Goal: Register for event/course

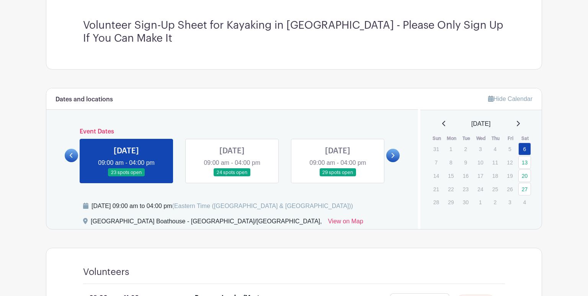
scroll to position [242, 0]
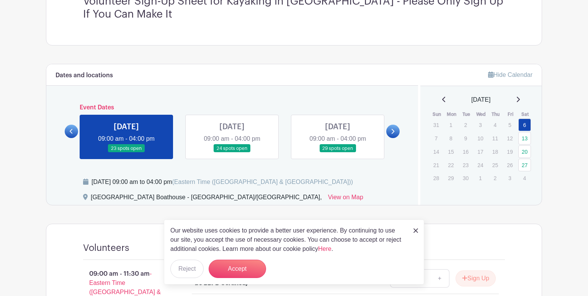
click at [63, 129] on div "Dates and locations Event Dates [DATE] 04:30 pm - 08:15 pm 9 spots open [DATE] …" at bounding box center [232, 134] width 372 height 141
click at [69, 131] on link at bounding box center [71, 131] width 13 height 13
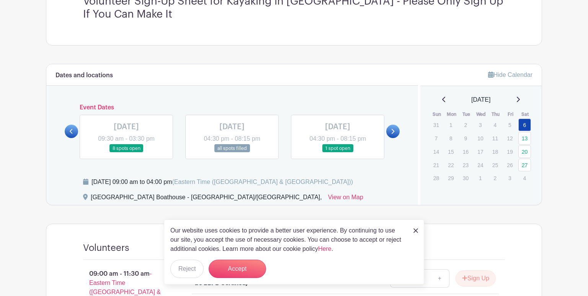
click at [232, 153] on link at bounding box center [232, 153] width 0 height 0
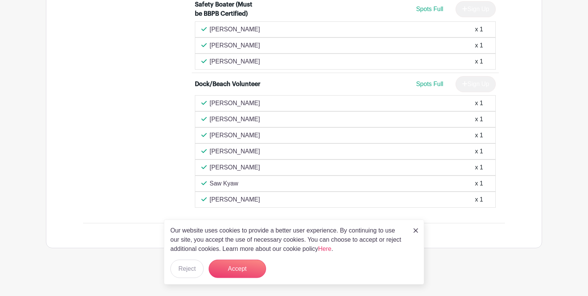
scroll to position [914, 0]
click at [179, 271] on button "Reject" at bounding box center [186, 269] width 33 height 18
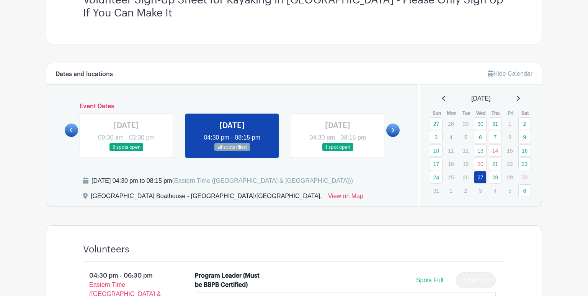
scroll to position [227, 0]
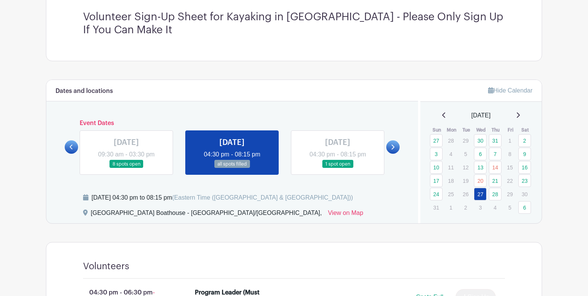
click at [338, 169] on link at bounding box center [338, 169] width 0 height 0
click at [394, 148] on icon at bounding box center [392, 147] width 3 height 6
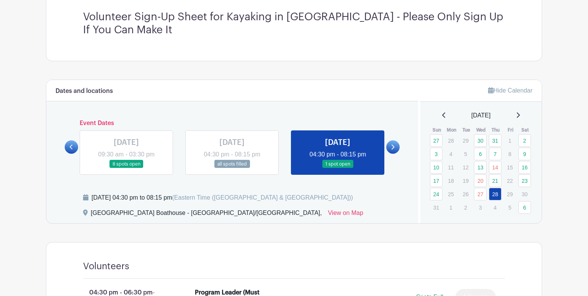
scroll to position [308, 0]
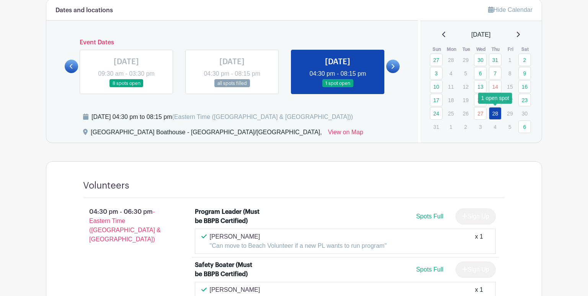
click at [498, 116] on link "28" at bounding box center [495, 113] width 13 height 13
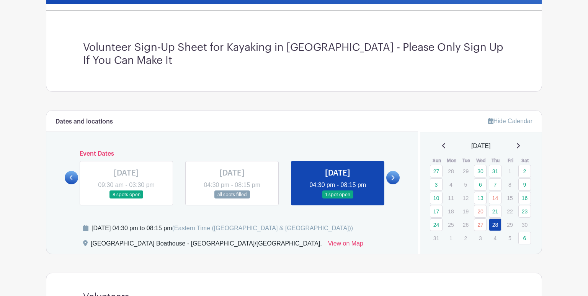
scroll to position [216, 0]
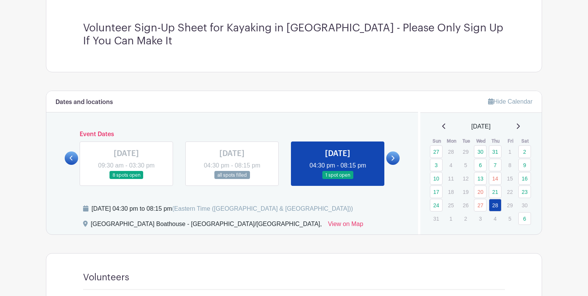
click at [520, 127] on icon at bounding box center [518, 126] width 4 height 6
click at [520, 126] on icon at bounding box center [518, 126] width 4 height 6
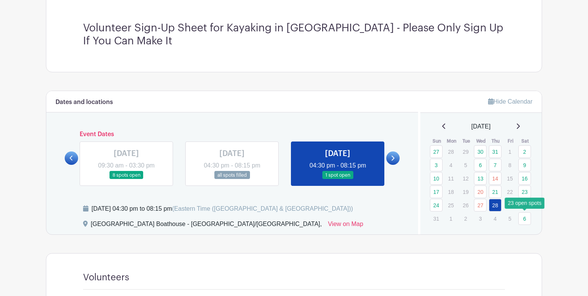
click at [526, 221] on link "6" at bounding box center [525, 219] width 13 height 13
click at [525, 217] on link "6" at bounding box center [525, 219] width 13 height 13
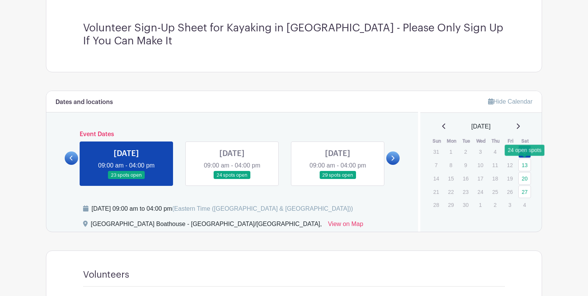
click at [526, 165] on link "13" at bounding box center [525, 165] width 13 height 13
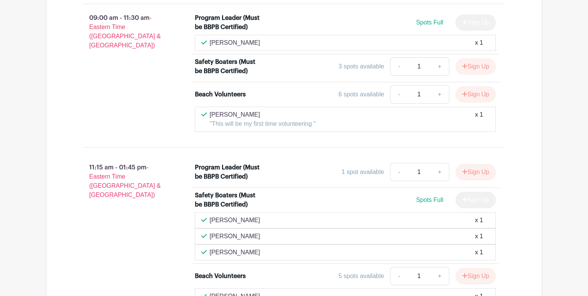
scroll to position [579, 0]
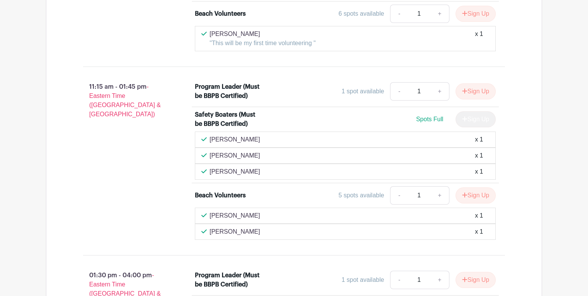
click at [229, 224] on div "[PERSON_NAME] x 1" at bounding box center [345, 216] width 301 height 16
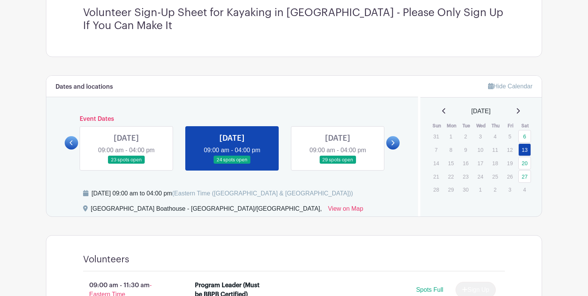
scroll to position [170, 0]
